Goal: Find specific page/section: Find specific page/section

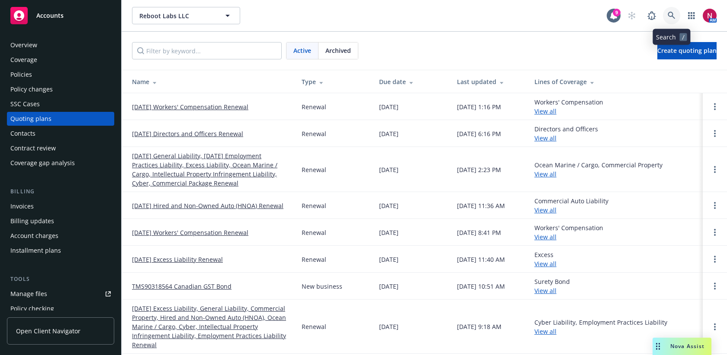
click at [675, 13] on icon at bounding box center [672, 16] width 8 height 8
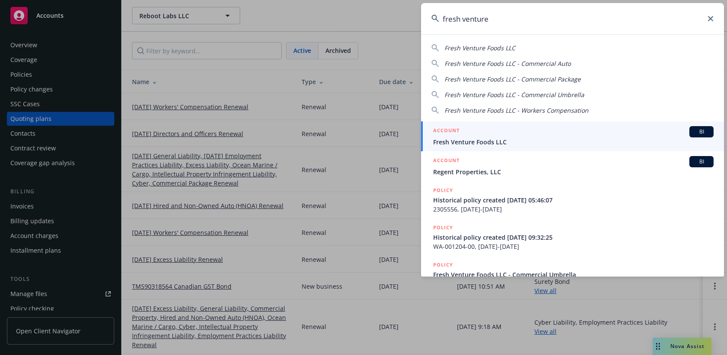
type input "fresh venture"
click at [505, 136] on div "ACCOUNT BI" at bounding box center [573, 131] width 281 height 11
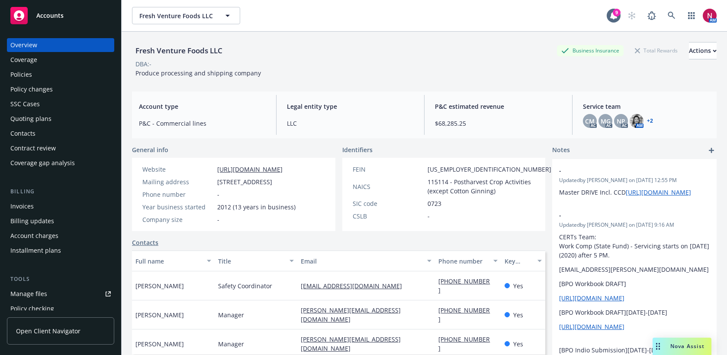
click at [37, 74] on div "Policies" at bounding box center [60, 75] width 100 height 14
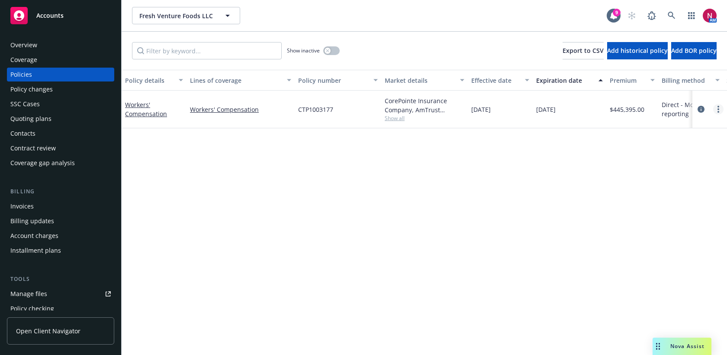
click at [718, 110] on icon "more" at bounding box center [719, 109] width 2 height 7
click at [653, 235] on link "Copy logging email" at bounding box center [673, 230] width 102 height 17
